Goal: Find specific page/section

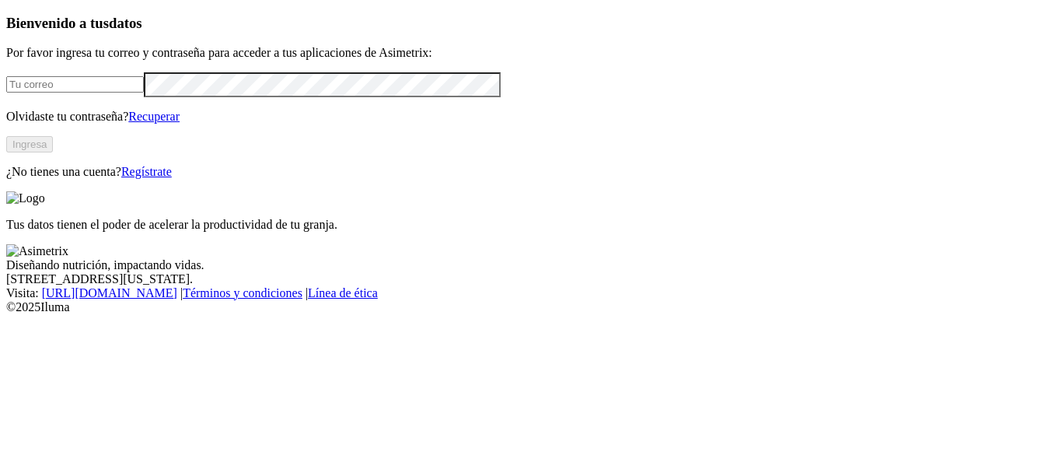
click at [100, 93] on input "email" at bounding box center [75, 84] width 138 height 16
type input "[PERSON_NAME][EMAIL_ADDRESS][PERSON_NAME][DOMAIN_NAME]"
click input "submit" at bounding box center [0, 0] width 0 height 0
